Goal: Use online tool/utility: Use online tool/utility

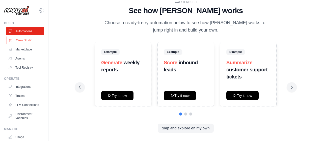
click at [22, 40] on link "Crew Studio" at bounding box center [26, 40] width 38 height 8
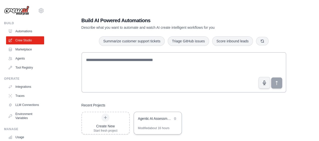
click at [154, 123] on div "Agentic AI Assessment Item Generation Workflow" at bounding box center [158, 119] width 48 height 14
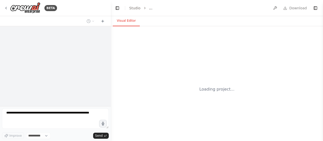
select select "****"
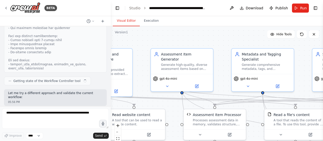
drag, startPoint x: 205, startPoint y: 37, endPoint x: 139, endPoint y: 34, distance: 66.5
click at [139, 34] on div ".deletable-edge-delete-btn { width: 20px; height: 20px; border: 0px solid #ffff…" at bounding box center [217, 89] width 212 height 126
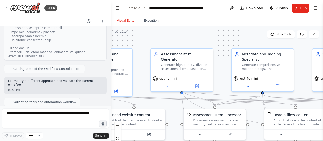
scroll to position [6374, 0]
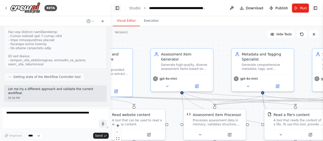
click at [117, 7] on button "Toggle Left Sidebar" at bounding box center [117, 8] width 7 height 7
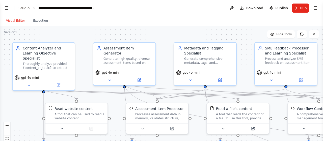
drag, startPoint x: 111, startPoint y: 37, endPoint x: 164, endPoint y: 31, distance: 53.6
click at [164, 31] on div ".deletable-edge-delete-btn { width: 20px; height: 20px; border: 0px solid #ffff…" at bounding box center [161, 89] width 323 height 126
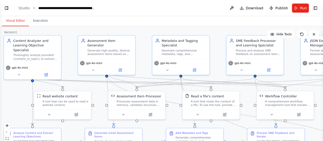
drag, startPoint x: 166, startPoint y: 74, endPoint x: 145, endPoint y: 69, distance: 21.5
click at [145, 69] on div ".deletable-edge-delete-btn { width: 20px; height: 20px; border: 0px solid #ffff…" at bounding box center [161, 89] width 323 height 126
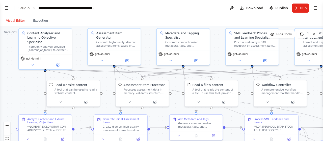
drag, startPoint x: 144, startPoint y: 74, endPoint x: 149, endPoint y: 65, distance: 10.5
click at [149, 65] on div ".deletable-edge-delete-btn { width: 20px; height: 20px; border: 0px solid #ffff…" at bounding box center [161, 89] width 323 height 126
click at [282, 34] on span "Hide Tools" at bounding box center [283, 34] width 15 height 4
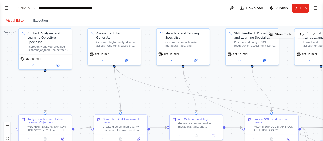
click at [282, 34] on span "Show Tools" at bounding box center [283, 34] width 17 height 4
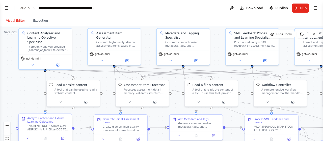
click at [45, 125] on div at bounding box center [48, 127] width 42 height 7
click at [58, 63] on icon at bounding box center [58, 64] width 3 height 3
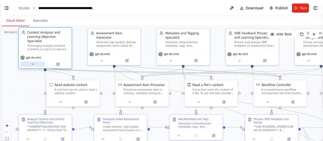
click at [31, 62] on icon at bounding box center [33, 64] width 4 height 4
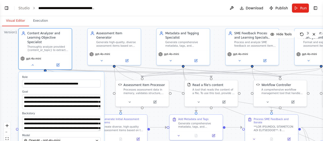
click at [13, 84] on div ".deletable-edge-delete-btn { width: 20px; height: 20px; border: 0px solid #ffff…" at bounding box center [161, 89] width 323 height 126
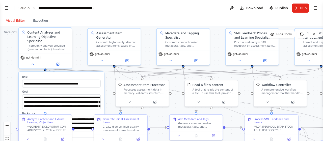
click at [31, 63] on div "gpt-4o-mini" at bounding box center [45, 61] width 53 height 15
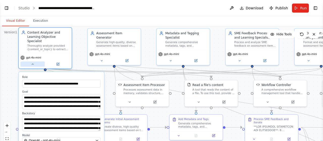
click at [31, 62] on icon at bounding box center [33, 64] width 4 height 4
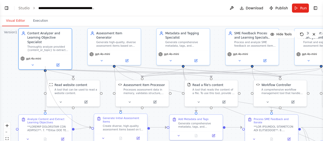
drag, startPoint x: 45, startPoint y: 66, endPoint x: 93, endPoint y: 127, distance: 77.4
click at [93, 114] on div "Read website content A tool that can be used to read a website content. Assessm…" at bounding box center [135, 61] width 276 height 108
